Goal: Navigation & Orientation: Find specific page/section

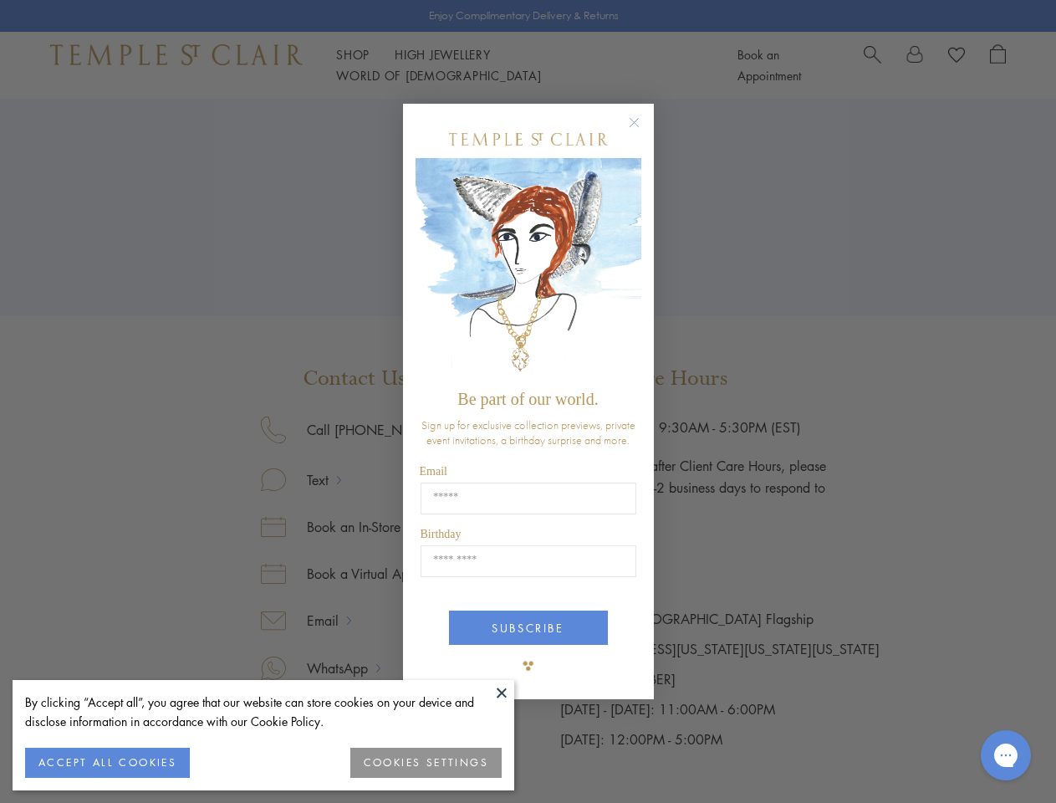
click at [528, 401] on span "Be part of our world." at bounding box center [527, 399] width 140 height 18
click at [502, 692] on button at bounding box center [501, 692] width 25 height 25
click at [107, 763] on button "ACCEPT ALL COOKIES" at bounding box center [107, 763] width 165 height 30
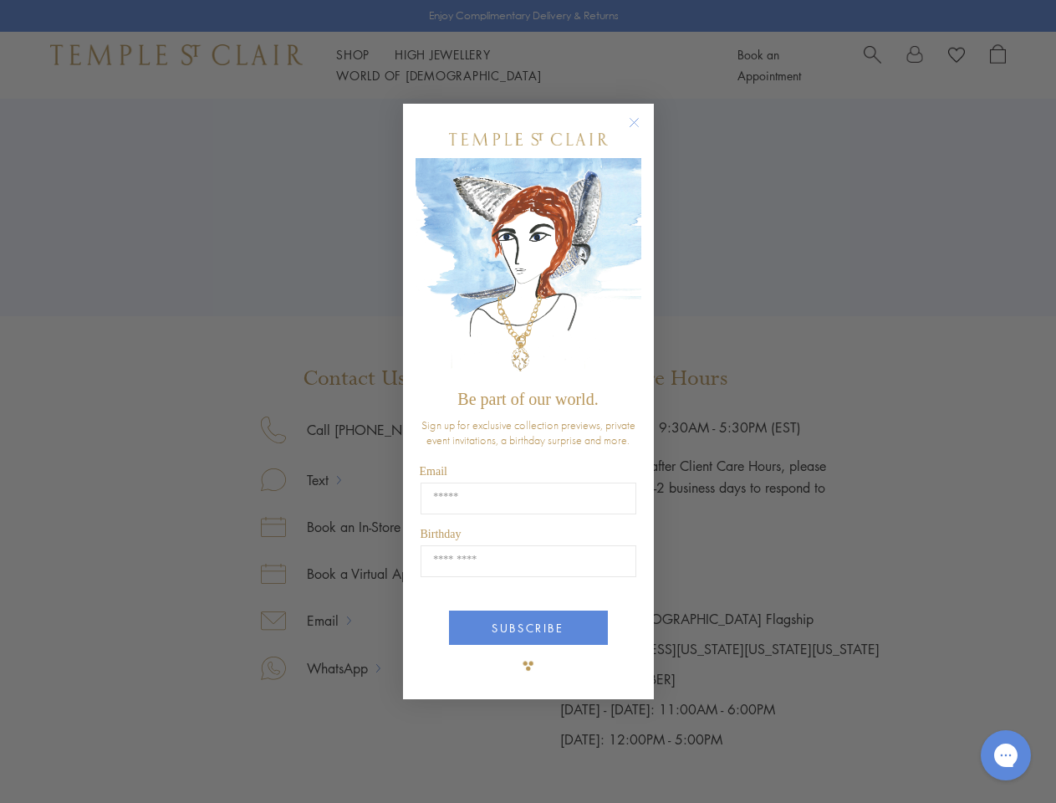
click at [426, 763] on div "Close dialog Be part of our world. Sign up for exclusive collection previews, p…" at bounding box center [528, 401] width 1056 height 803
click at [642, 130] on icon "Close dialog" at bounding box center [634, 122] width 21 height 21
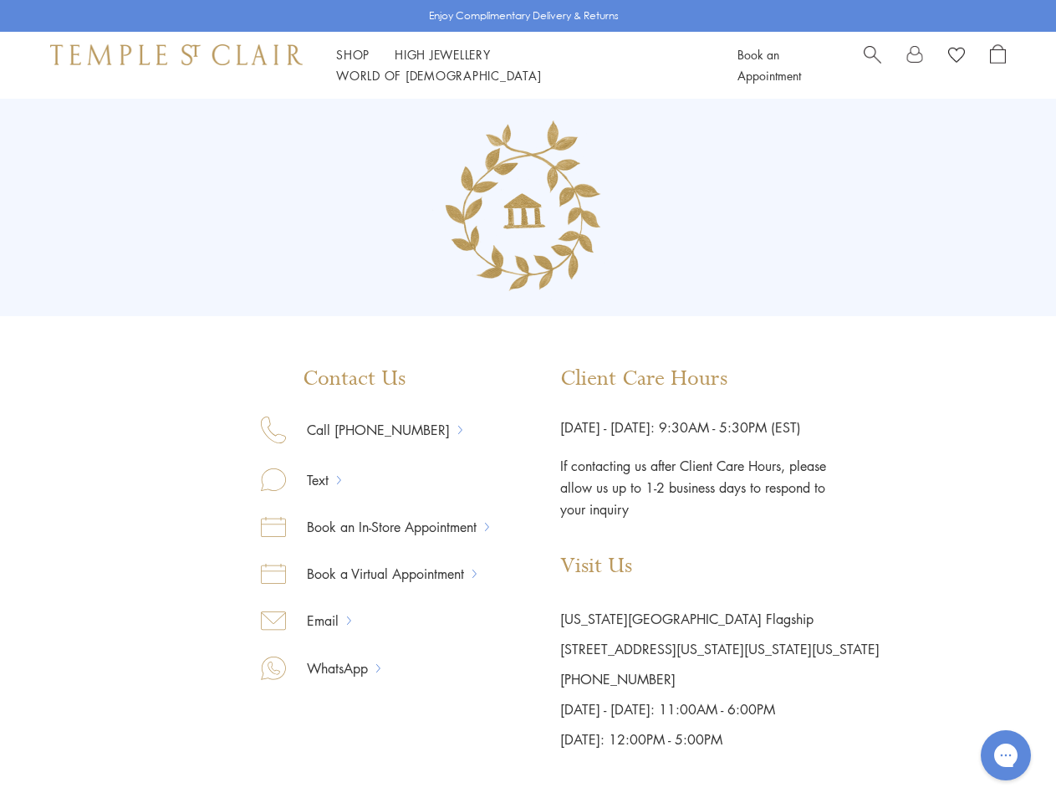
click at [528, 673] on button "SUBSCRIBE" at bounding box center [528, 690] width 159 height 34
click at [1006, 755] on icon "Open gorgias live chat" at bounding box center [1006, 755] width 16 height 16
